Goal: Information Seeking & Learning: Compare options

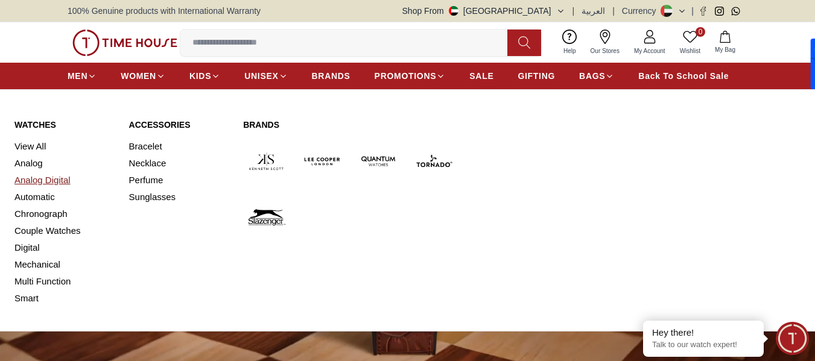
click at [44, 183] on link "Analog Digital" at bounding box center [64, 180] width 100 height 17
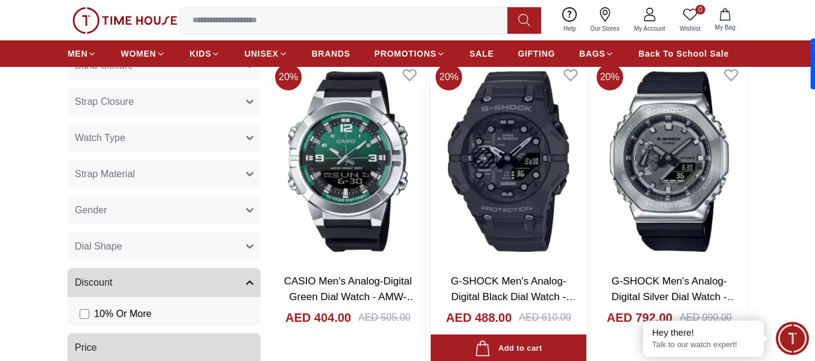
scroll to position [422, 0]
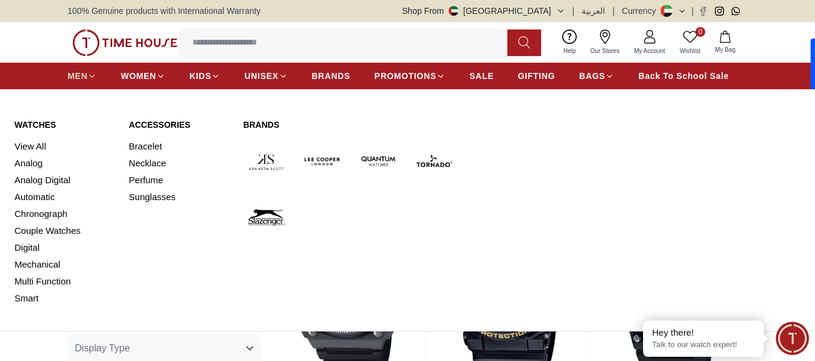
click at [81, 73] on span "MEN" at bounding box center [78, 76] width 20 height 12
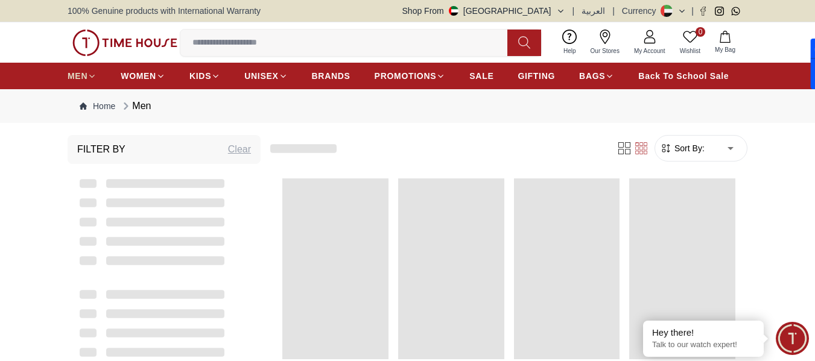
click at [81, 73] on span "MEN" at bounding box center [78, 76] width 20 height 12
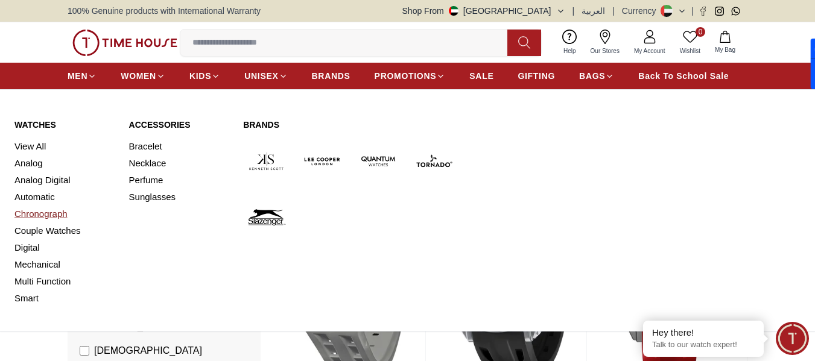
click at [30, 217] on link "Chronograph" at bounding box center [64, 214] width 100 height 17
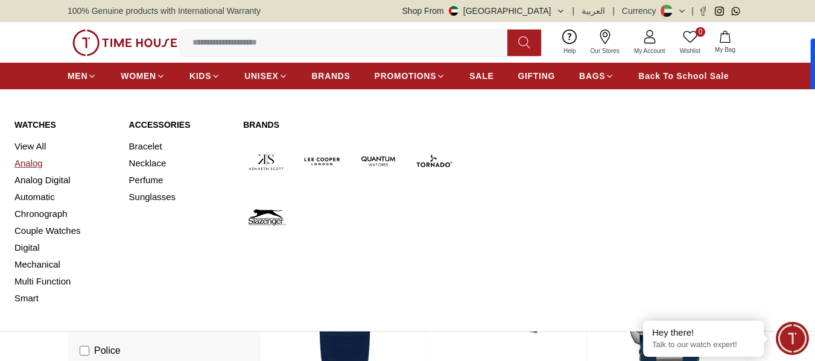
click at [31, 167] on link "Analog" at bounding box center [64, 163] width 100 height 17
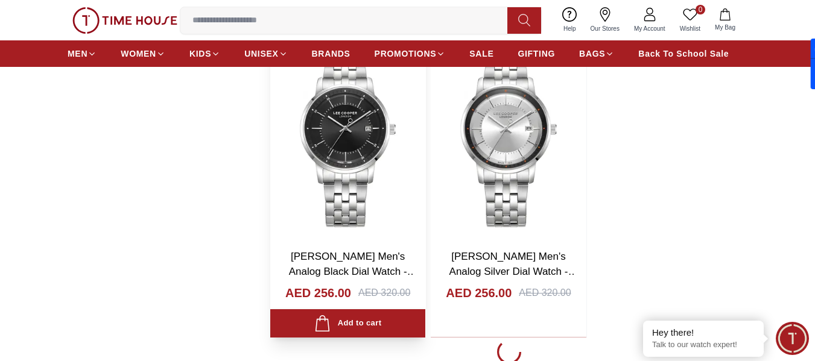
scroll to position [2051, 0]
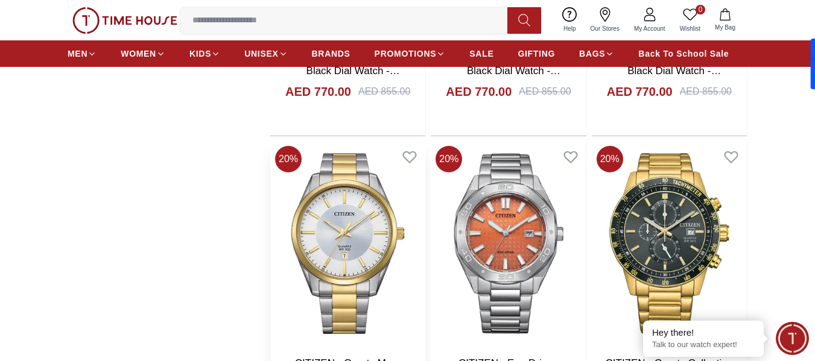
scroll to position [2956, 0]
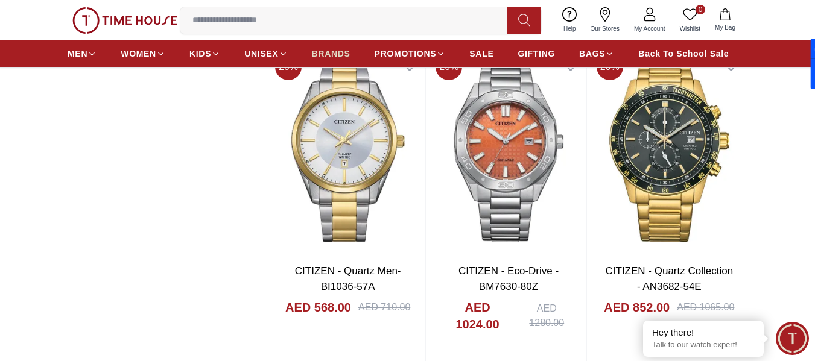
click at [335, 52] on span "BRANDS" at bounding box center [331, 54] width 39 height 12
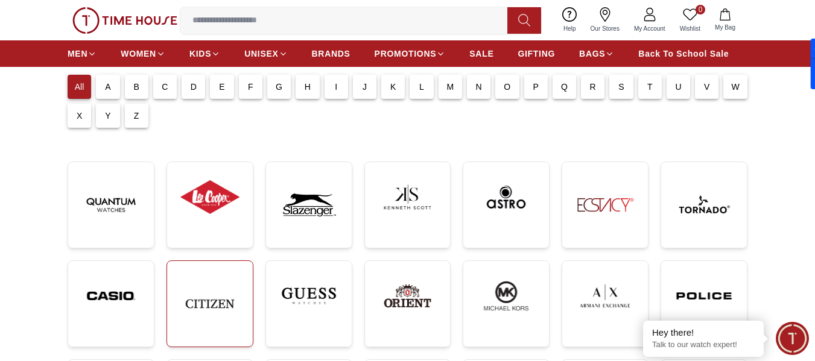
scroll to position [181, 0]
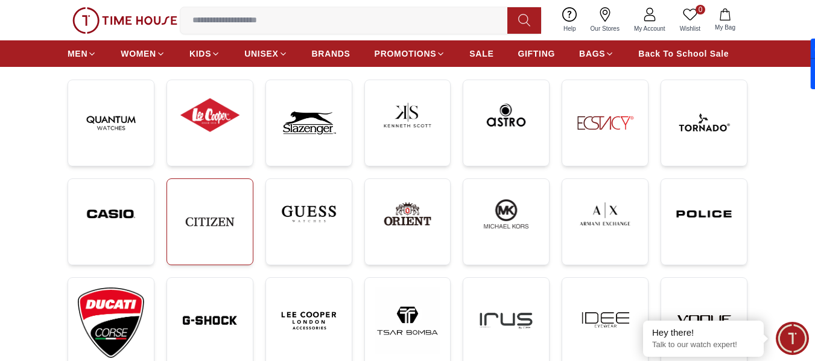
click at [190, 230] on img at bounding box center [210, 222] width 66 height 66
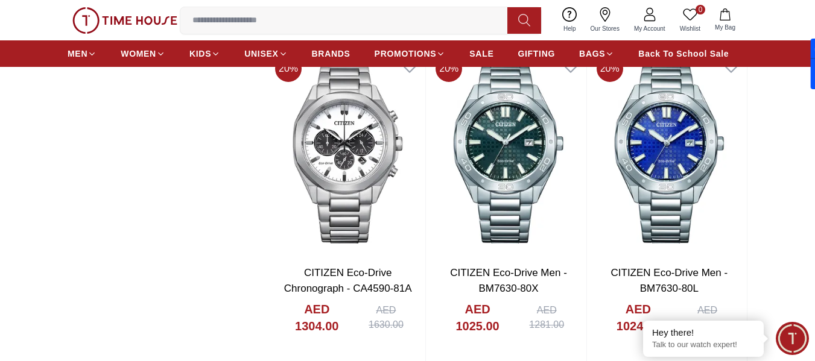
scroll to position [1448, 0]
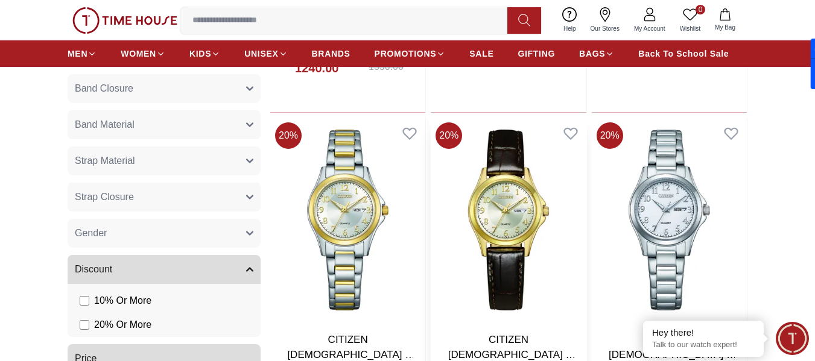
scroll to position [302, 0]
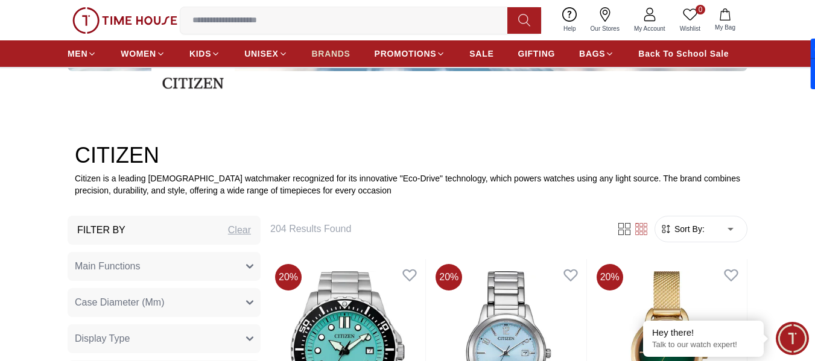
click at [332, 49] on span "BRANDS" at bounding box center [331, 54] width 39 height 12
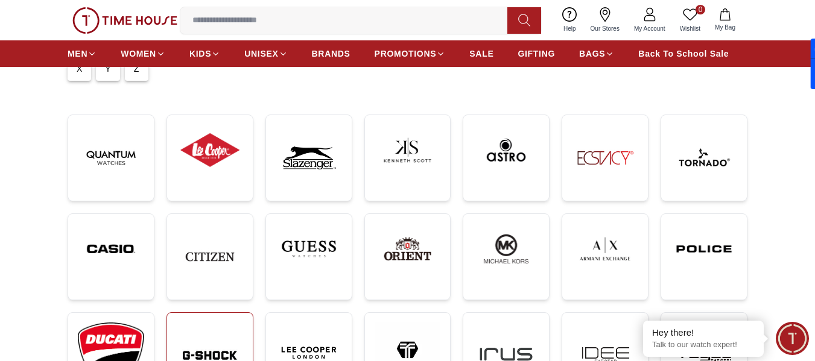
scroll to position [181, 0]
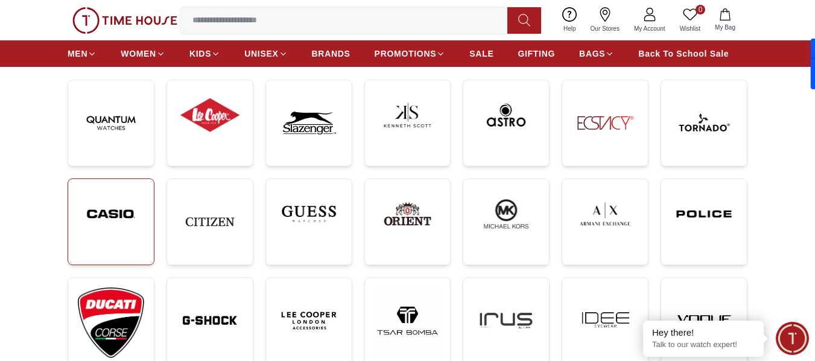
click at [110, 231] on img at bounding box center [111, 214] width 66 height 51
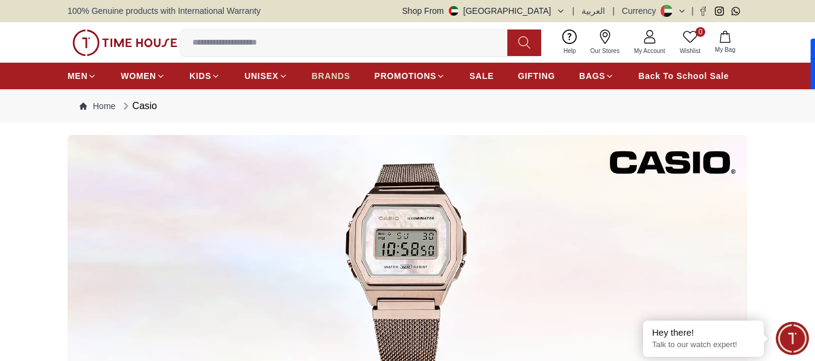
click at [329, 77] on span "BRANDS" at bounding box center [331, 76] width 39 height 12
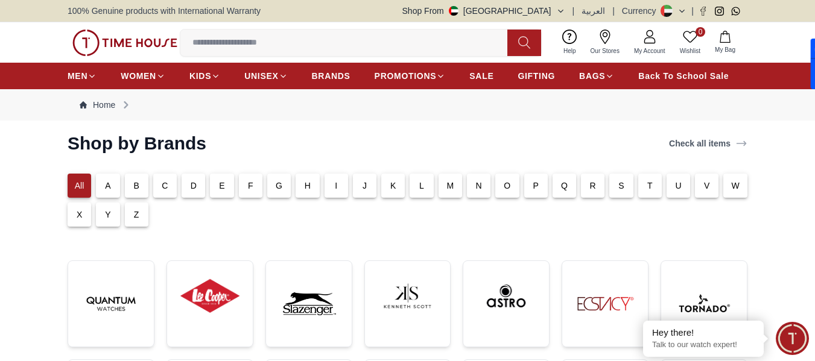
click at [510, 188] on p "O" at bounding box center [507, 186] width 7 height 12
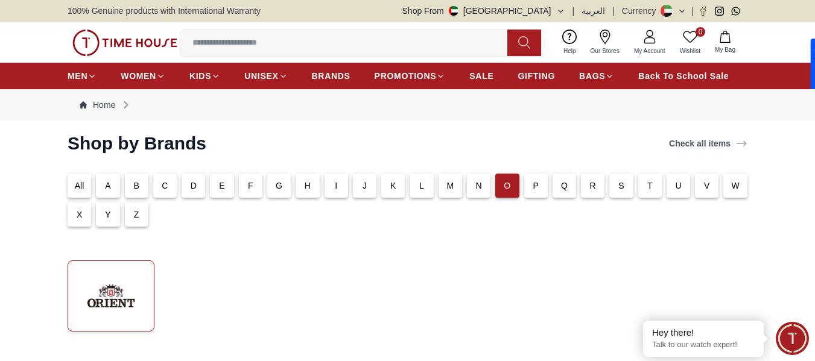
click at [112, 285] on img at bounding box center [111, 296] width 66 height 51
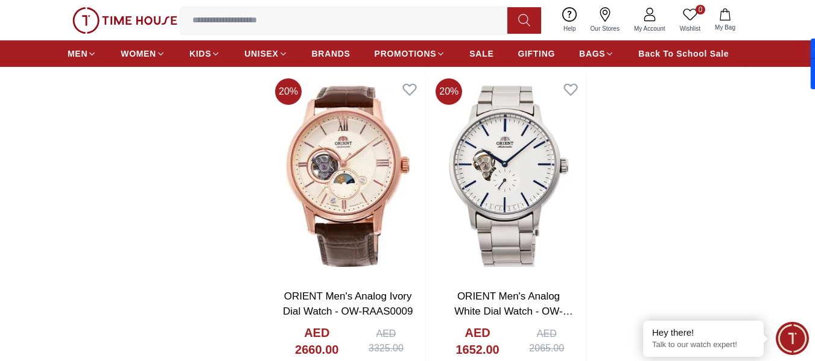
scroll to position [2413, 0]
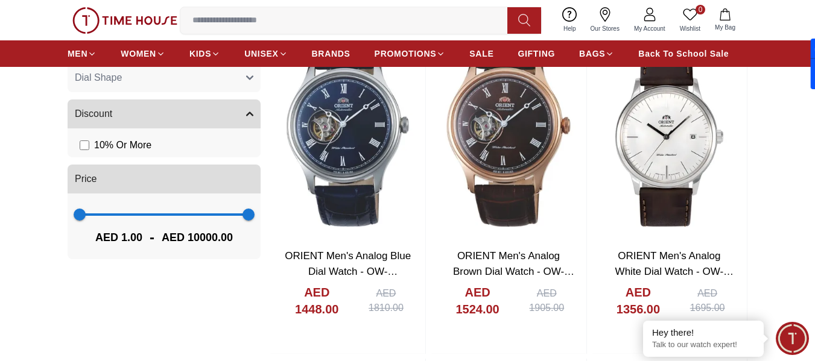
scroll to position [483, 0]
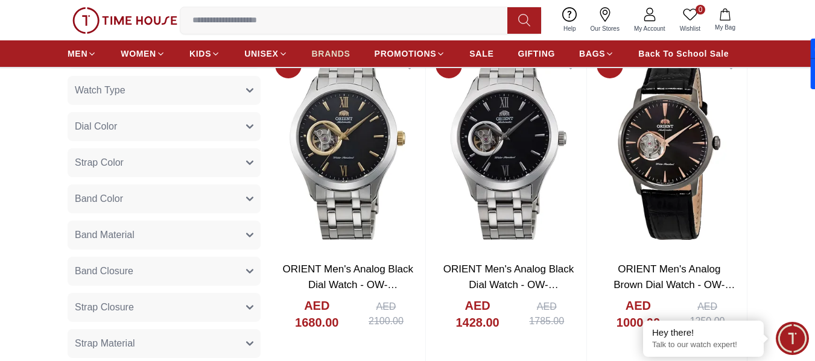
click at [330, 54] on span "BRANDS" at bounding box center [331, 54] width 39 height 12
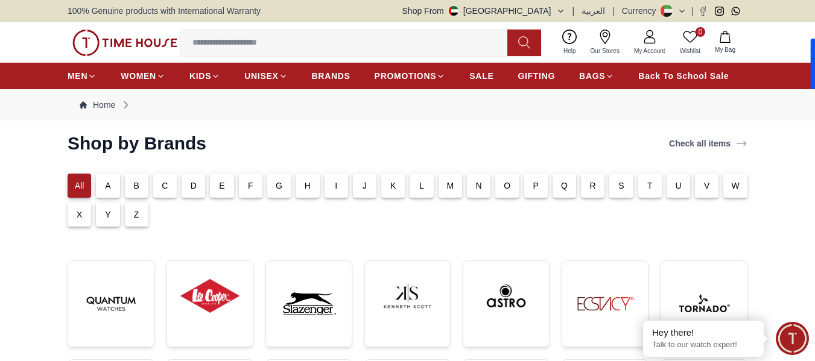
click at [621, 186] on p "S" at bounding box center [621, 186] width 6 height 12
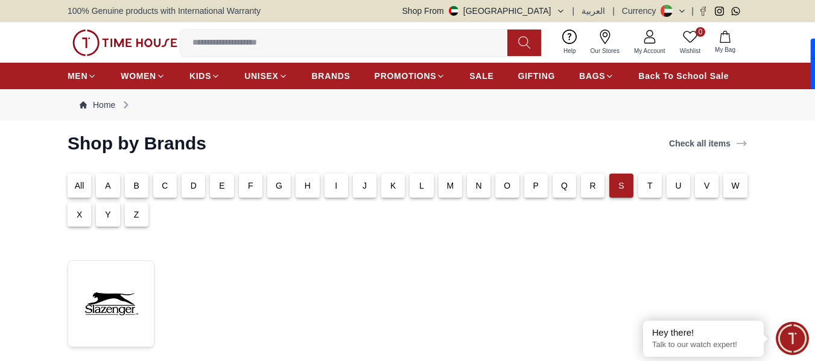
click at [109, 189] on p "A" at bounding box center [108, 186] width 6 height 12
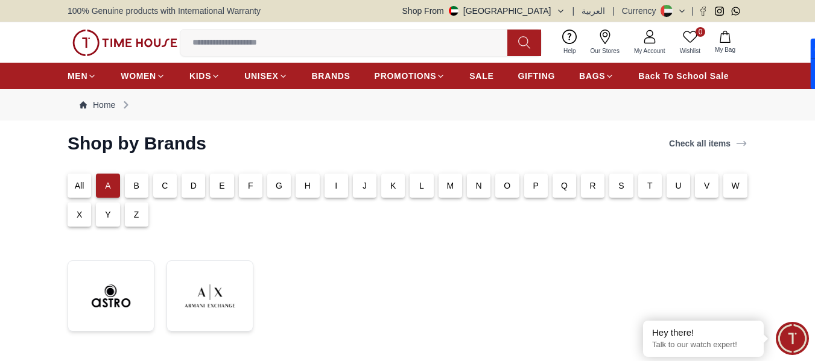
click at [137, 181] on p "B" at bounding box center [136, 186] width 6 height 12
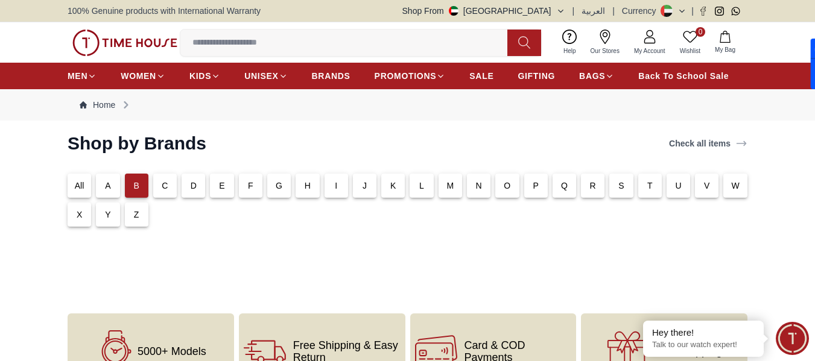
click at [168, 191] on div "C" at bounding box center [165, 186] width 24 height 24
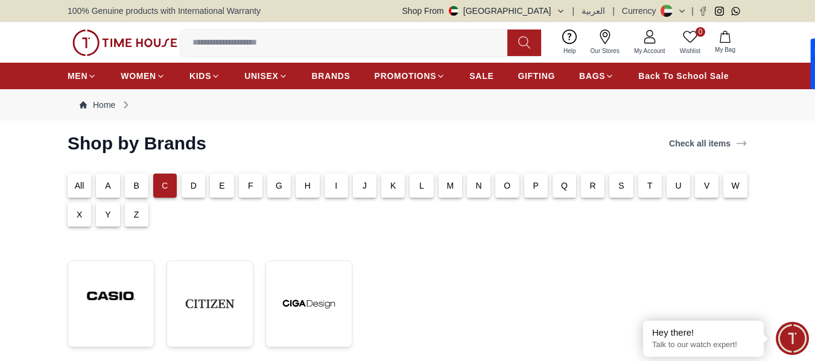
click at [194, 183] on p "D" at bounding box center [194, 186] width 6 height 12
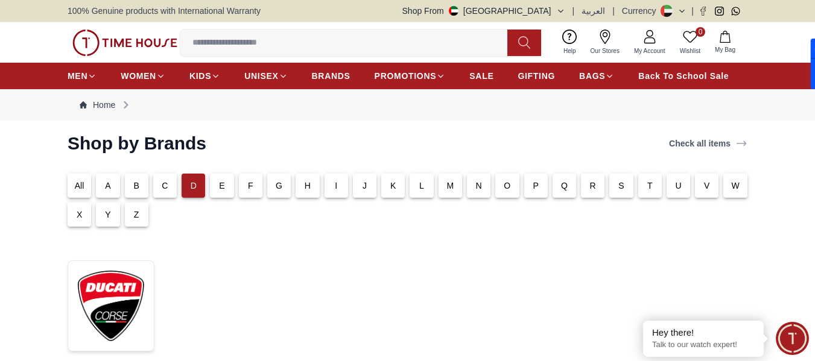
click at [227, 185] on div "E" at bounding box center [222, 186] width 24 height 24
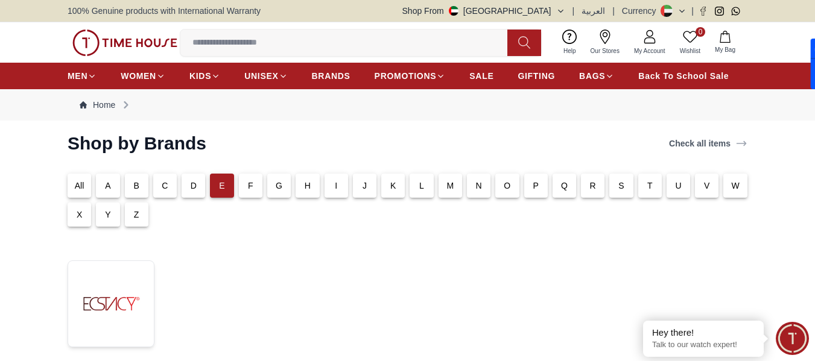
click at [249, 185] on p "F" at bounding box center [250, 186] width 5 height 12
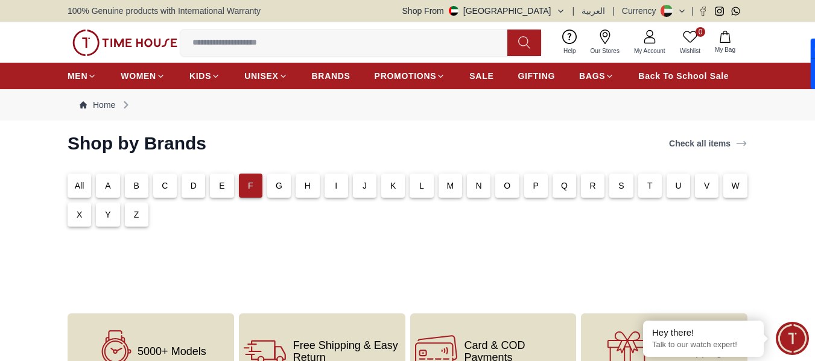
click at [281, 185] on p "G" at bounding box center [279, 186] width 7 height 12
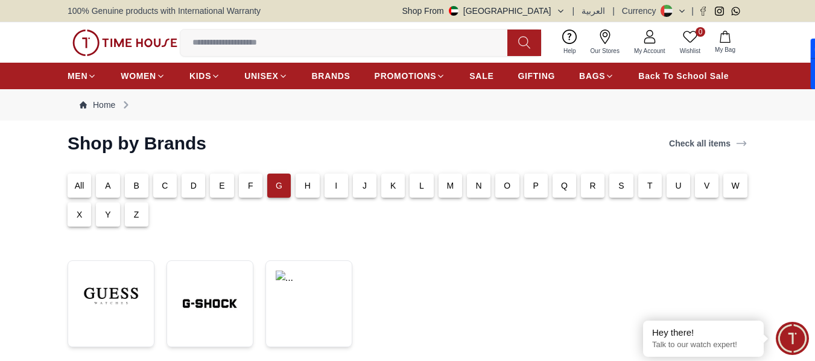
click at [308, 187] on p "H" at bounding box center [308, 186] width 6 height 12
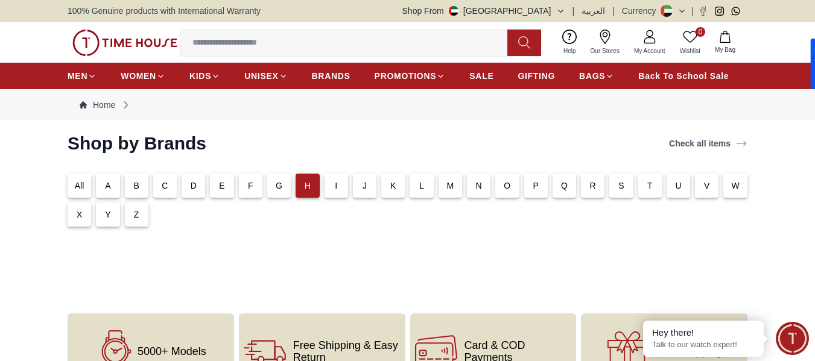
click at [331, 187] on div "I" at bounding box center [337, 186] width 24 height 24
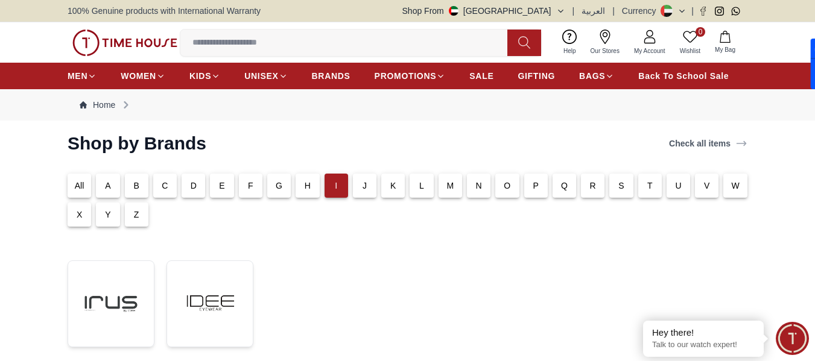
click at [366, 188] on p "J" at bounding box center [365, 186] width 4 height 12
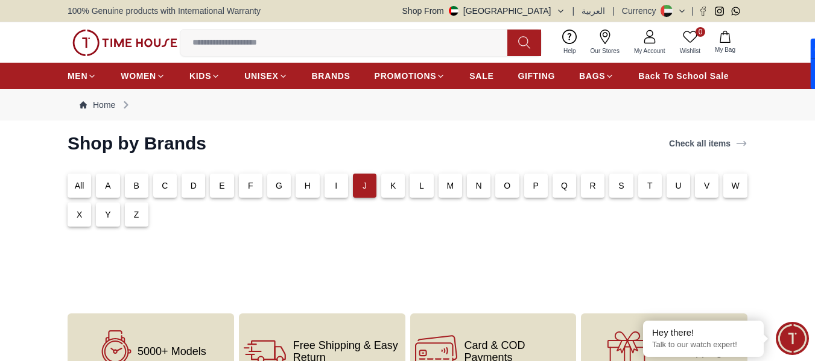
click at [385, 188] on div "K" at bounding box center [393, 186] width 24 height 24
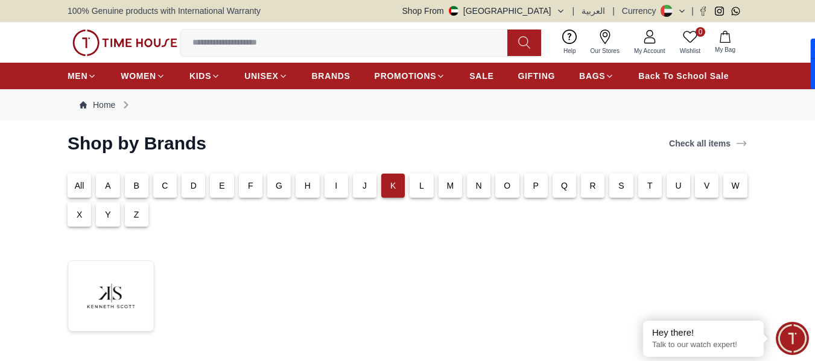
click at [425, 180] on div "L" at bounding box center [422, 186] width 24 height 24
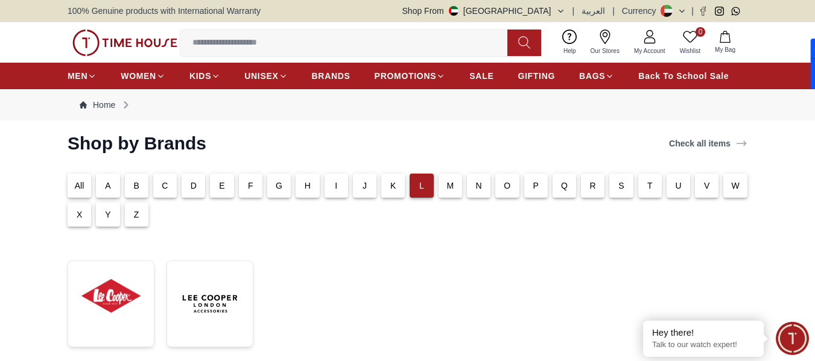
click at [452, 185] on p "M" at bounding box center [449, 186] width 7 height 12
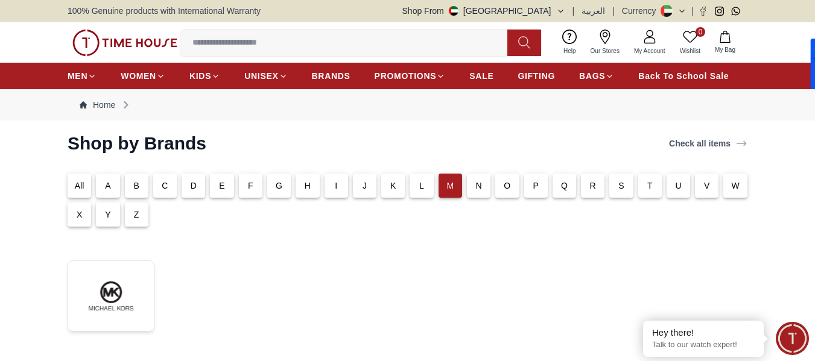
click at [483, 186] on div "N" at bounding box center [479, 186] width 24 height 24
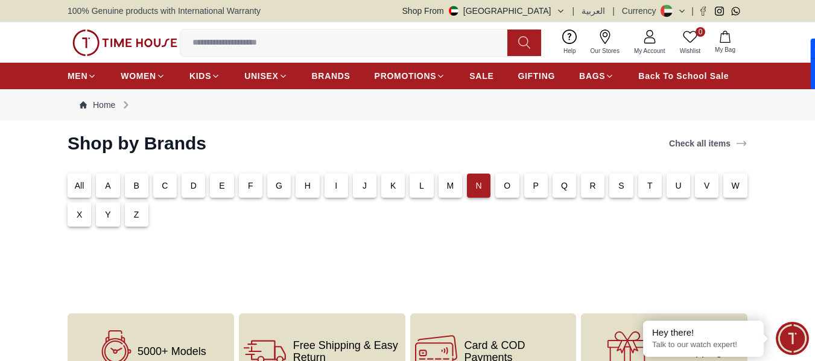
click at [515, 187] on div "O" at bounding box center [507, 186] width 24 height 24
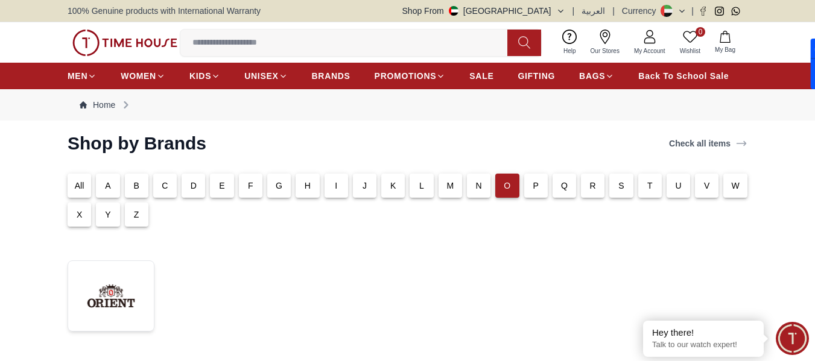
click at [565, 191] on p "Q" at bounding box center [564, 186] width 7 height 12
click at [542, 188] on div "P" at bounding box center [536, 186] width 24 height 24
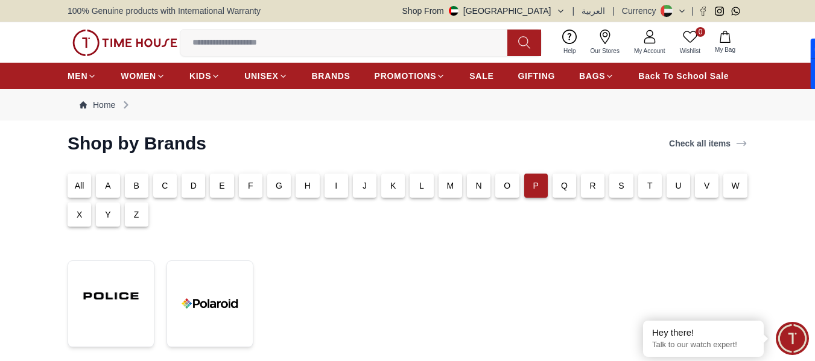
click at [600, 186] on div "R" at bounding box center [593, 186] width 24 height 24
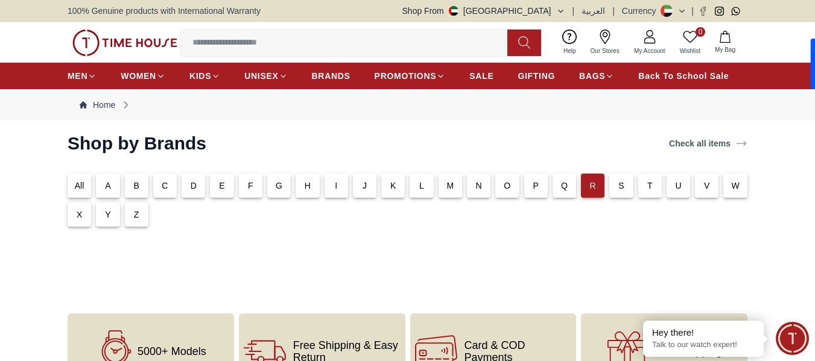
click at [618, 186] on div "S" at bounding box center [621, 186] width 24 height 24
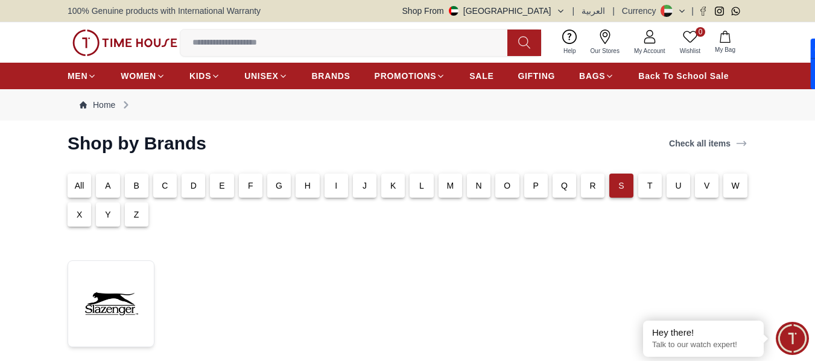
click at [642, 185] on div "T" at bounding box center [650, 186] width 24 height 24
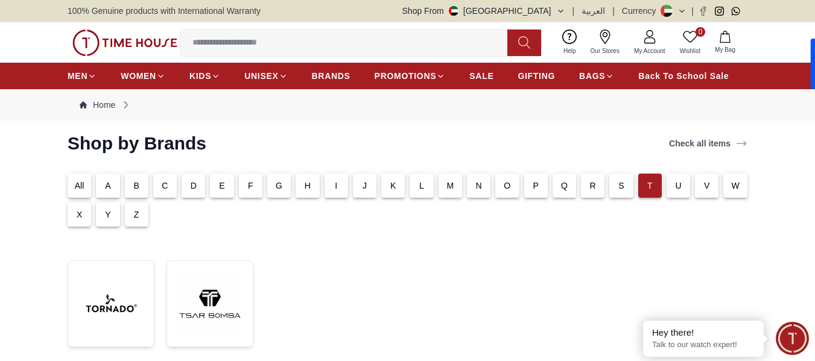
click at [676, 187] on p "U" at bounding box center [678, 186] width 6 height 12
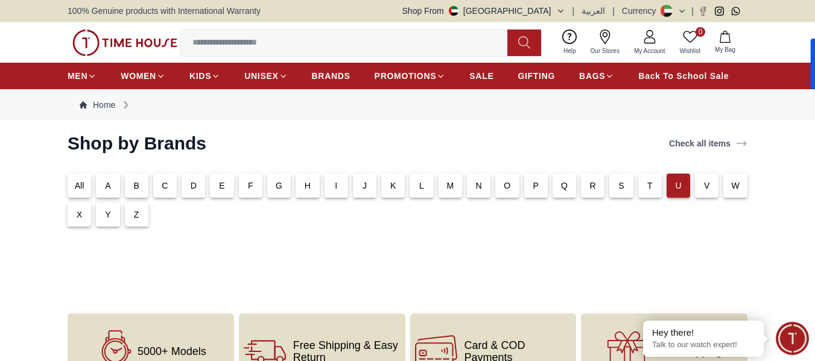
click at [718, 186] on div "W" at bounding box center [732, 183] width 28 height 29
click at [706, 186] on p "V" at bounding box center [707, 186] width 6 height 12
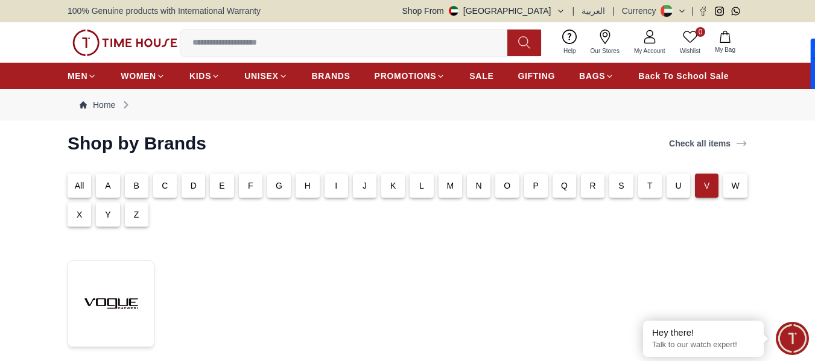
click at [731, 187] on div "W" at bounding box center [735, 186] width 24 height 24
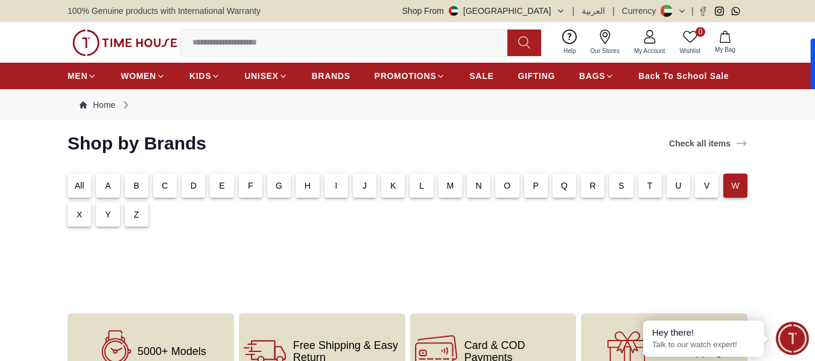
click at [72, 212] on div "X" at bounding box center [80, 215] width 24 height 24
click at [99, 209] on div "Y" at bounding box center [108, 215] width 24 height 24
click at [127, 215] on div "Z" at bounding box center [137, 215] width 24 height 24
click at [363, 35] on input at bounding box center [348, 43] width 337 height 24
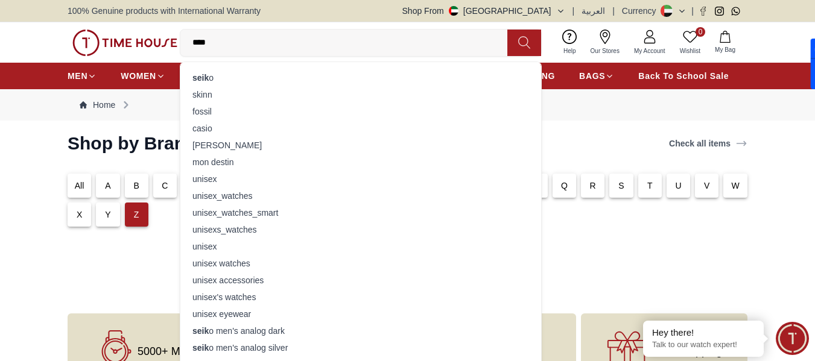
type input "*****"
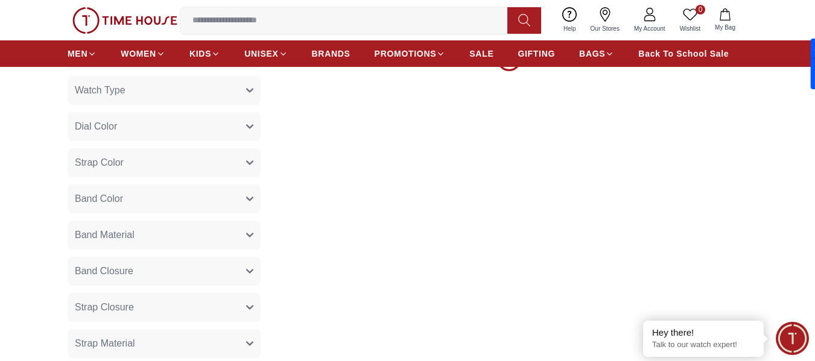
scroll to position [2933, 0]
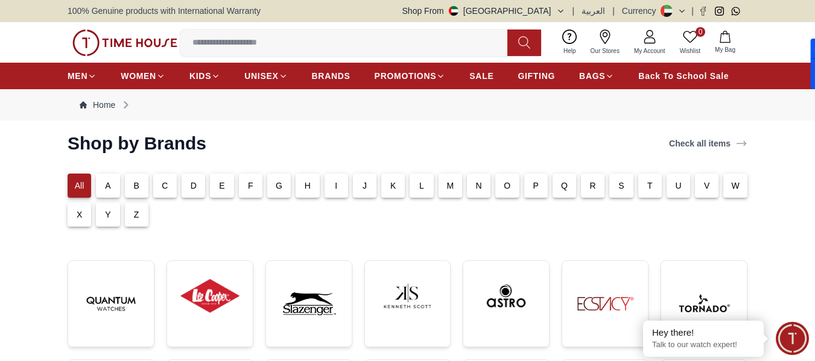
scroll to position [181, 0]
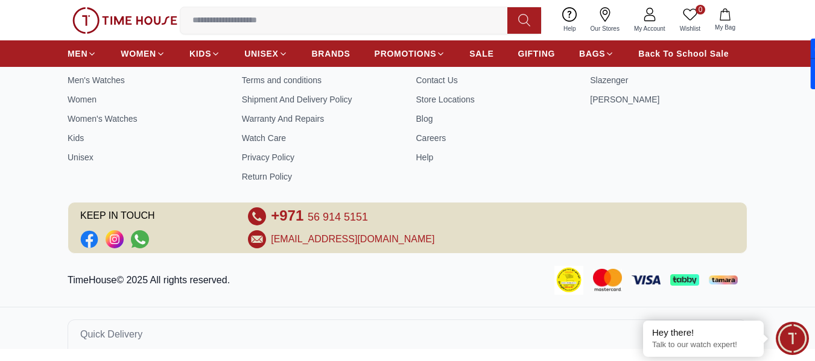
scroll to position [2514, 0]
